Goal: Information Seeking & Learning: Learn about a topic

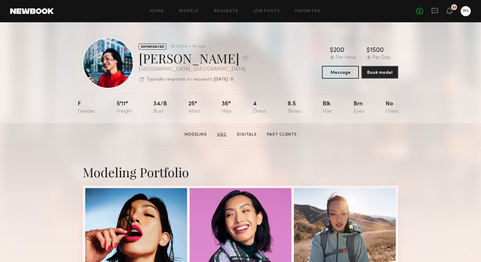
click at [223, 134] on link "UGC" at bounding box center [222, 135] width 15 height 6
click at [274, 131] on section "Modeling UGC Digitals Past Clients" at bounding box center [240, 134] width 117 height 6
click at [274, 132] on link "Past Clients" at bounding box center [281, 135] width 35 height 6
drag, startPoint x: 197, startPoint y: 60, endPoint x: 145, endPoint y: 60, distance: 52.5
click at [145, 60] on div "Piyawan C. Favorite" at bounding box center [194, 58] width 110 height 17
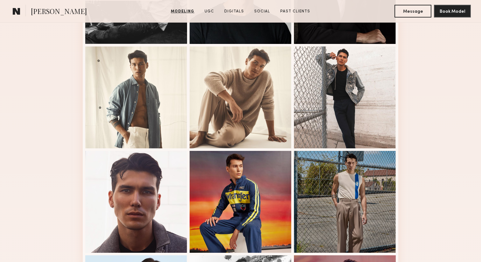
scroll to position [255, 0]
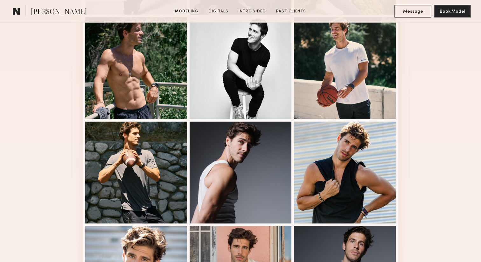
scroll to position [277, 0]
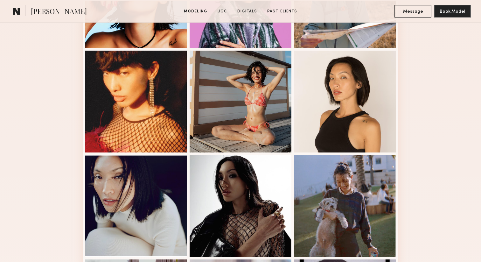
scroll to position [247, 0]
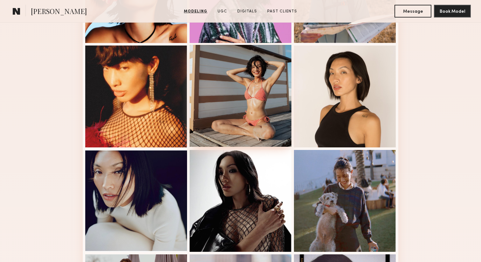
click at [275, 106] on div at bounding box center [241, 96] width 102 height 102
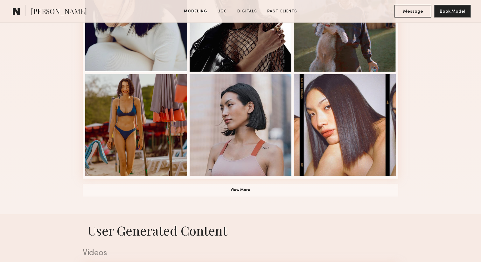
scroll to position [435, 0]
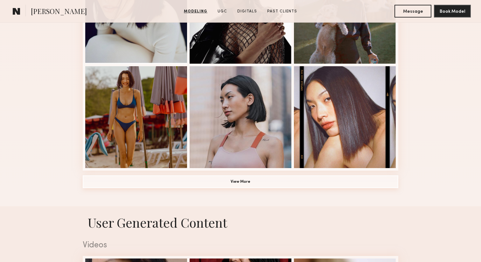
click at [240, 182] on button "View More" at bounding box center [241, 181] width 316 height 13
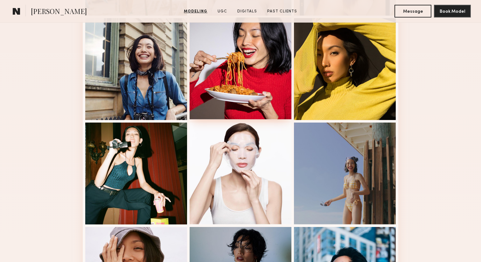
scroll to position [606, 0]
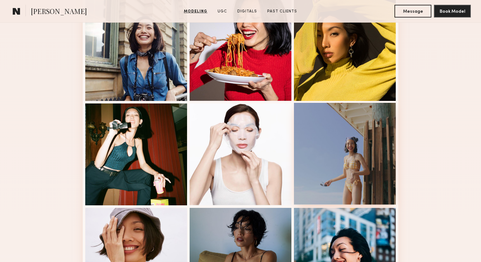
click at [307, 163] on div at bounding box center [345, 154] width 102 height 102
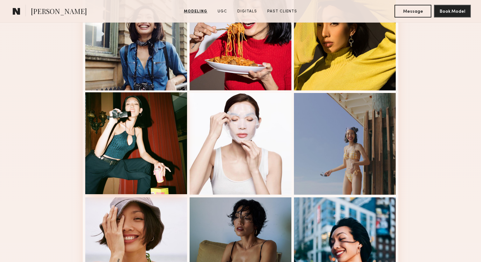
click at [149, 147] on div at bounding box center [136, 143] width 102 height 102
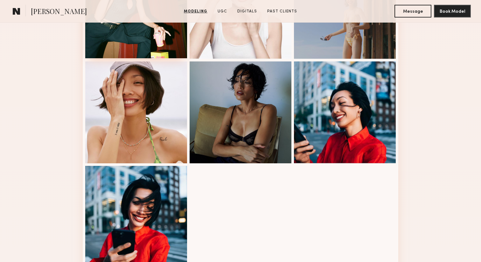
scroll to position [754, 0]
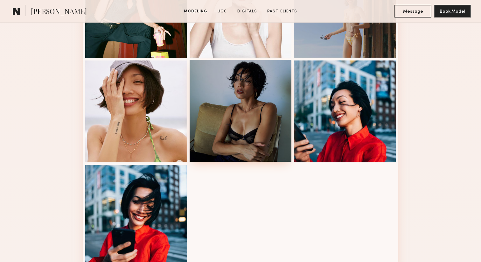
click at [253, 121] on div at bounding box center [241, 111] width 102 height 102
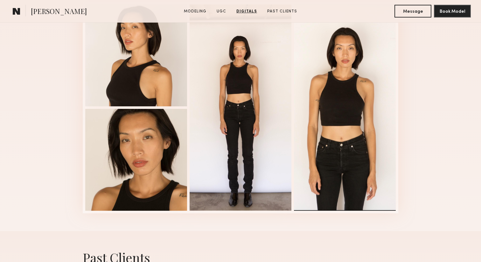
scroll to position [1706, 0]
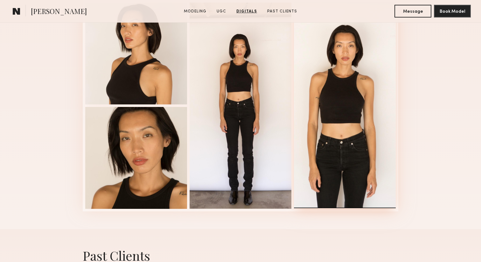
click at [331, 94] on div at bounding box center [345, 105] width 102 height 206
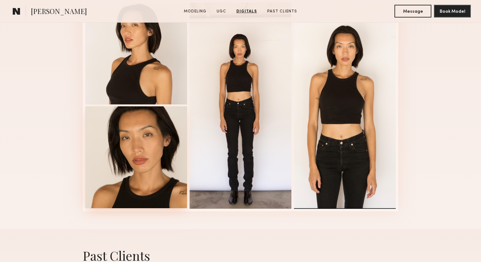
click at [159, 147] on div at bounding box center [136, 157] width 102 height 102
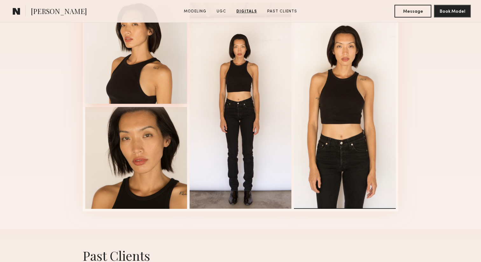
click at [157, 77] on div at bounding box center [136, 53] width 102 height 102
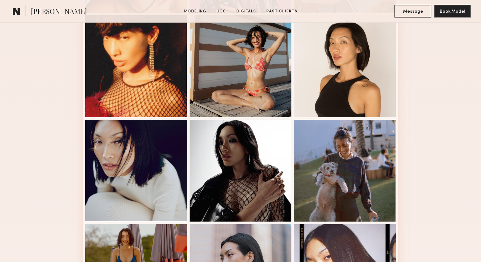
scroll to position [0, 0]
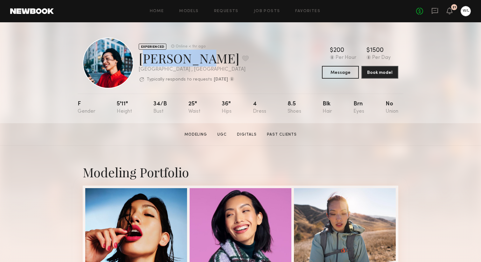
drag, startPoint x: 197, startPoint y: 60, endPoint x: 139, endPoint y: 60, distance: 57.6
click at [139, 60] on div "Piyawan C. Favorite" at bounding box center [194, 58] width 110 height 17
copy div "Piyawan C"
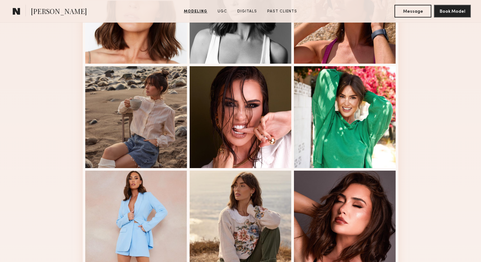
scroll to position [332, 0]
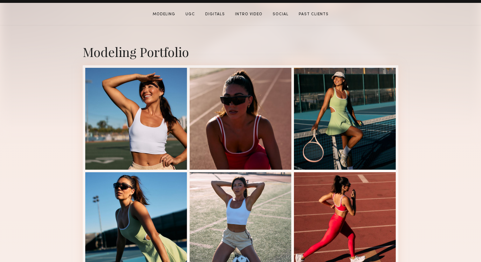
scroll to position [122, 0]
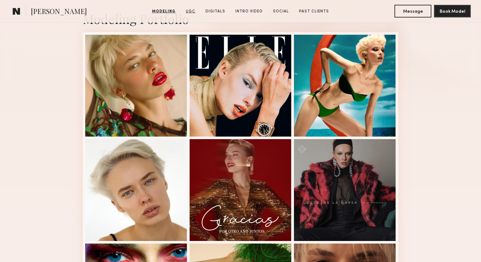
scroll to position [160, 0]
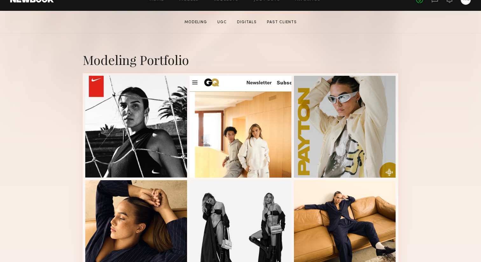
scroll to position [116, 0]
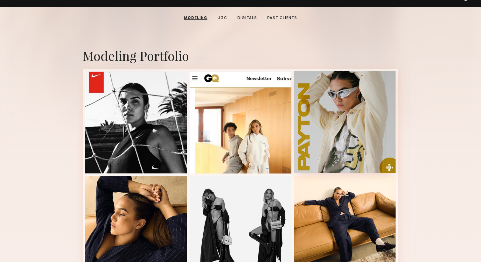
click at [308, 129] on div at bounding box center [345, 122] width 102 height 102
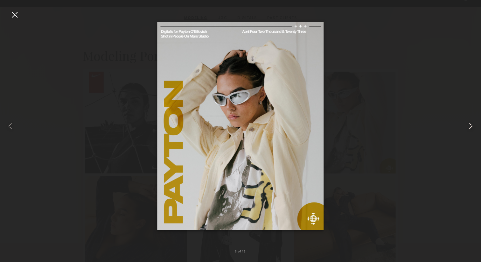
click at [471, 125] on common-icon at bounding box center [471, 126] width 10 height 10
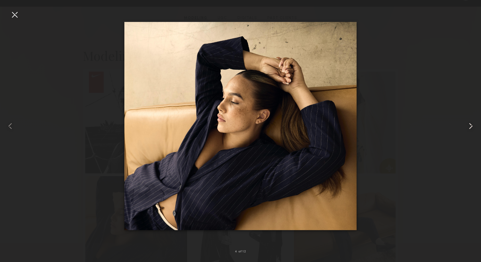
click at [471, 125] on common-icon at bounding box center [471, 126] width 10 height 10
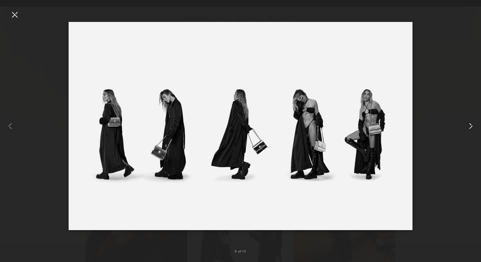
click at [471, 125] on common-icon at bounding box center [471, 126] width 10 height 10
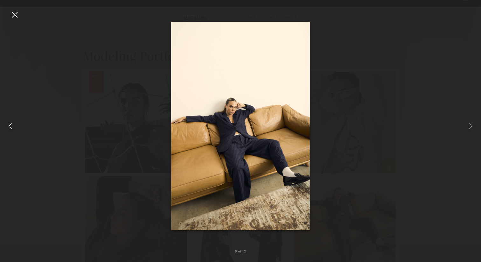
click at [13, 128] on common-icon at bounding box center [10, 126] width 10 height 10
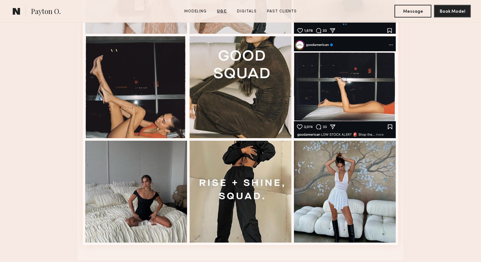
scroll to position [1021, 0]
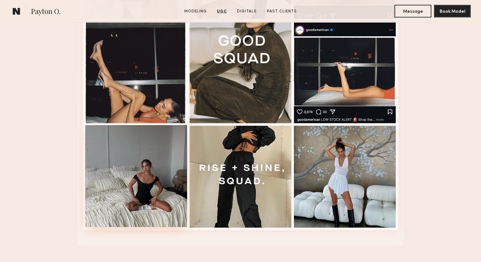
click at [100, 175] on div at bounding box center [136, 176] width 102 height 102
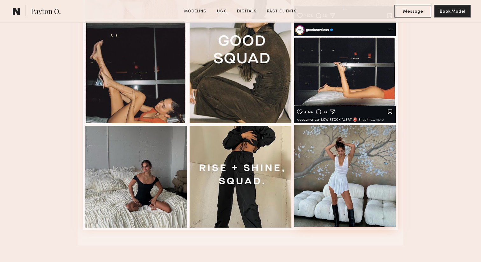
click at [345, 166] on div at bounding box center [345, 176] width 102 height 102
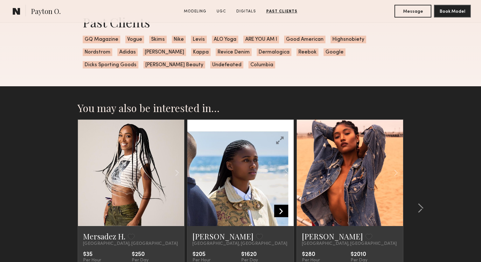
scroll to position [1541, 0]
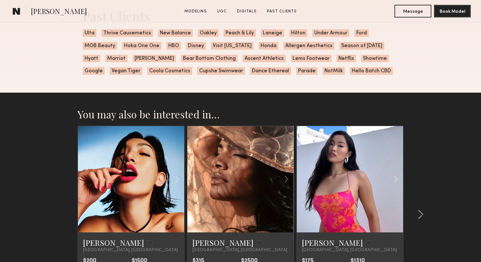
scroll to position [1430, 0]
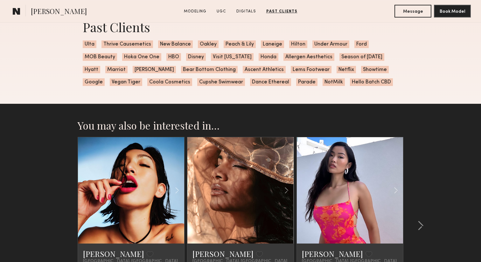
click at [350, 85] on span "Hello Batch CBD" at bounding box center [371, 82] width 43 height 8
